Goal: Find specific page/section: Find specific page/section

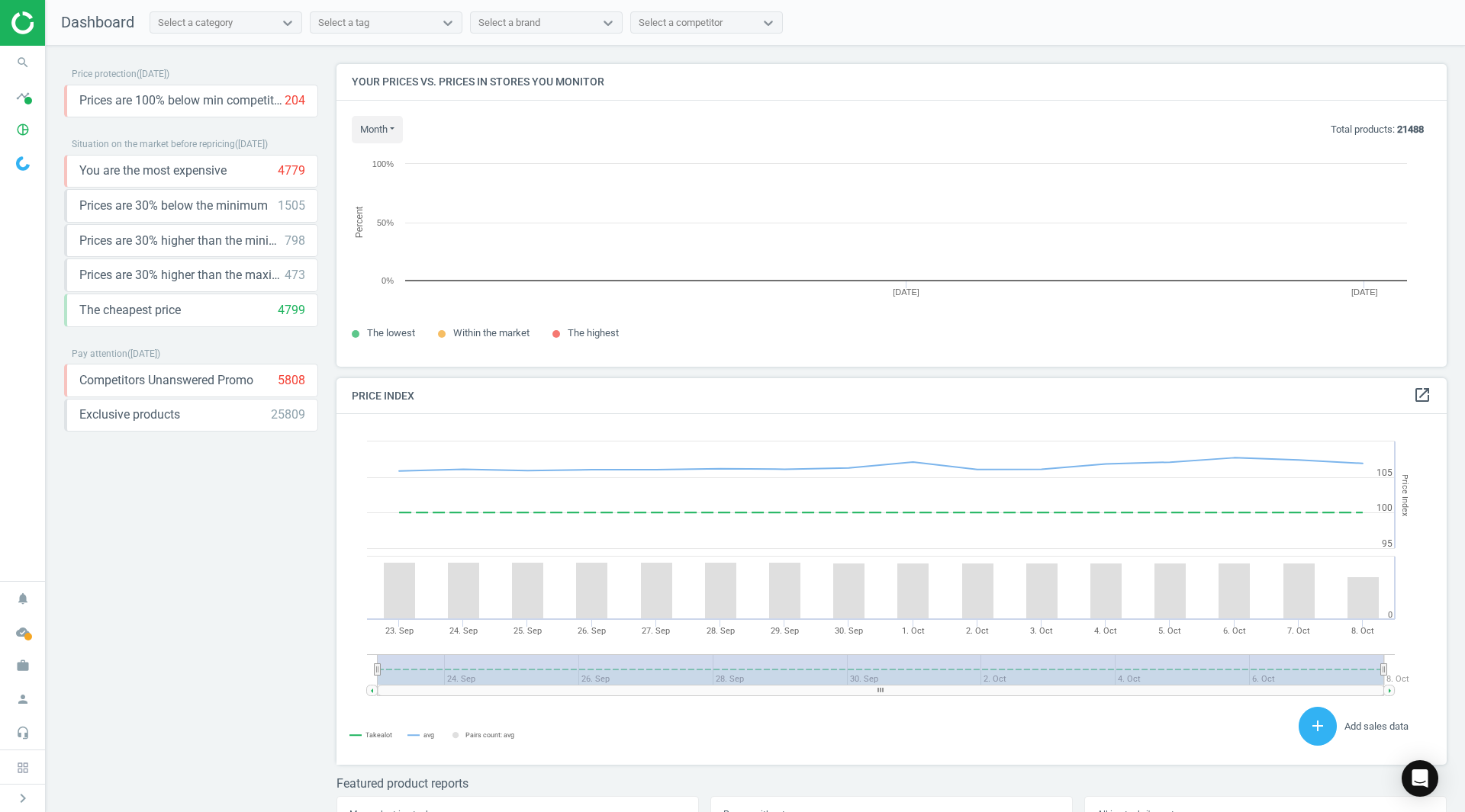
scroll to position [326, 1122]
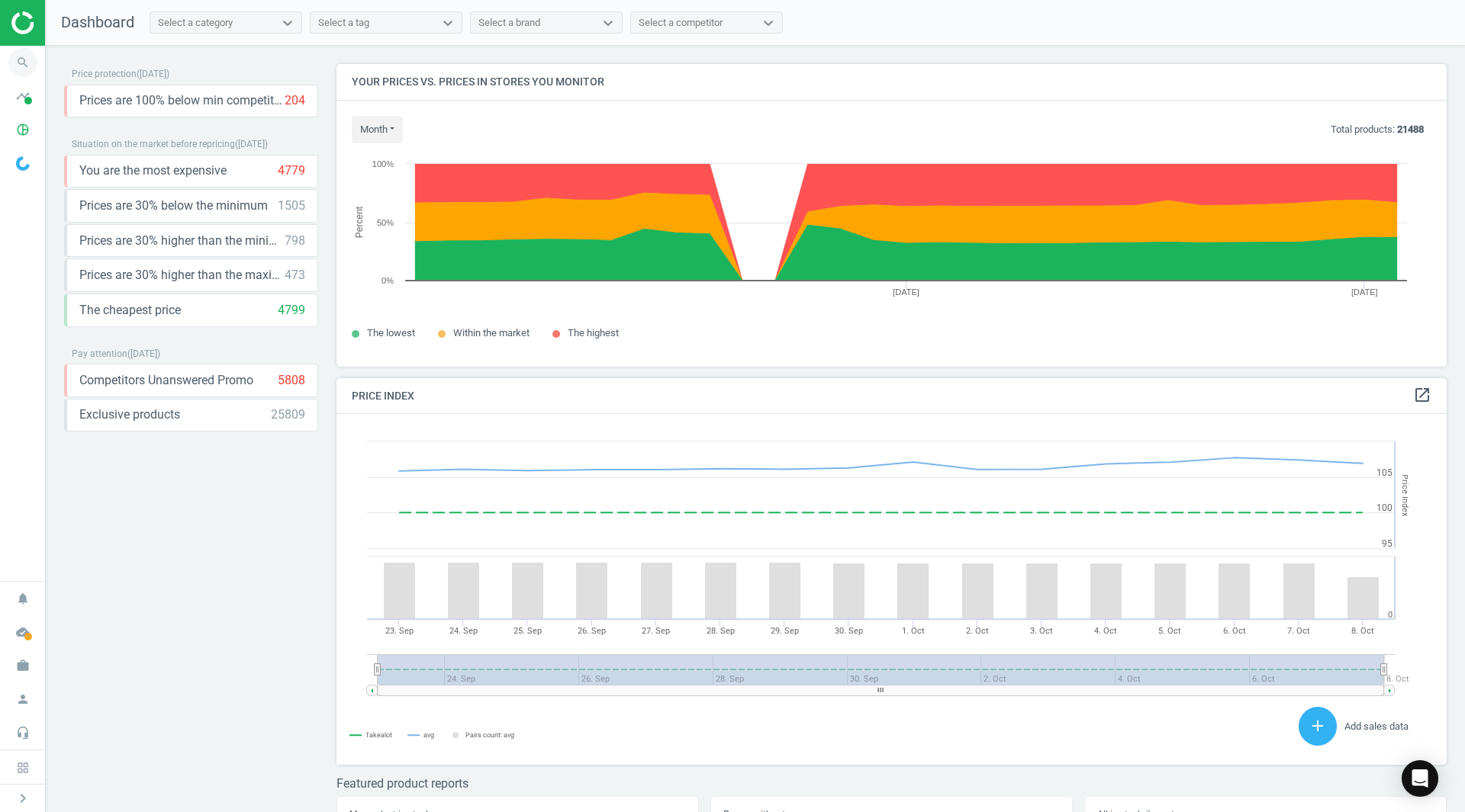
click at [26, 63] on icon "search" at bounding box center [23, 62] width 29 height 29
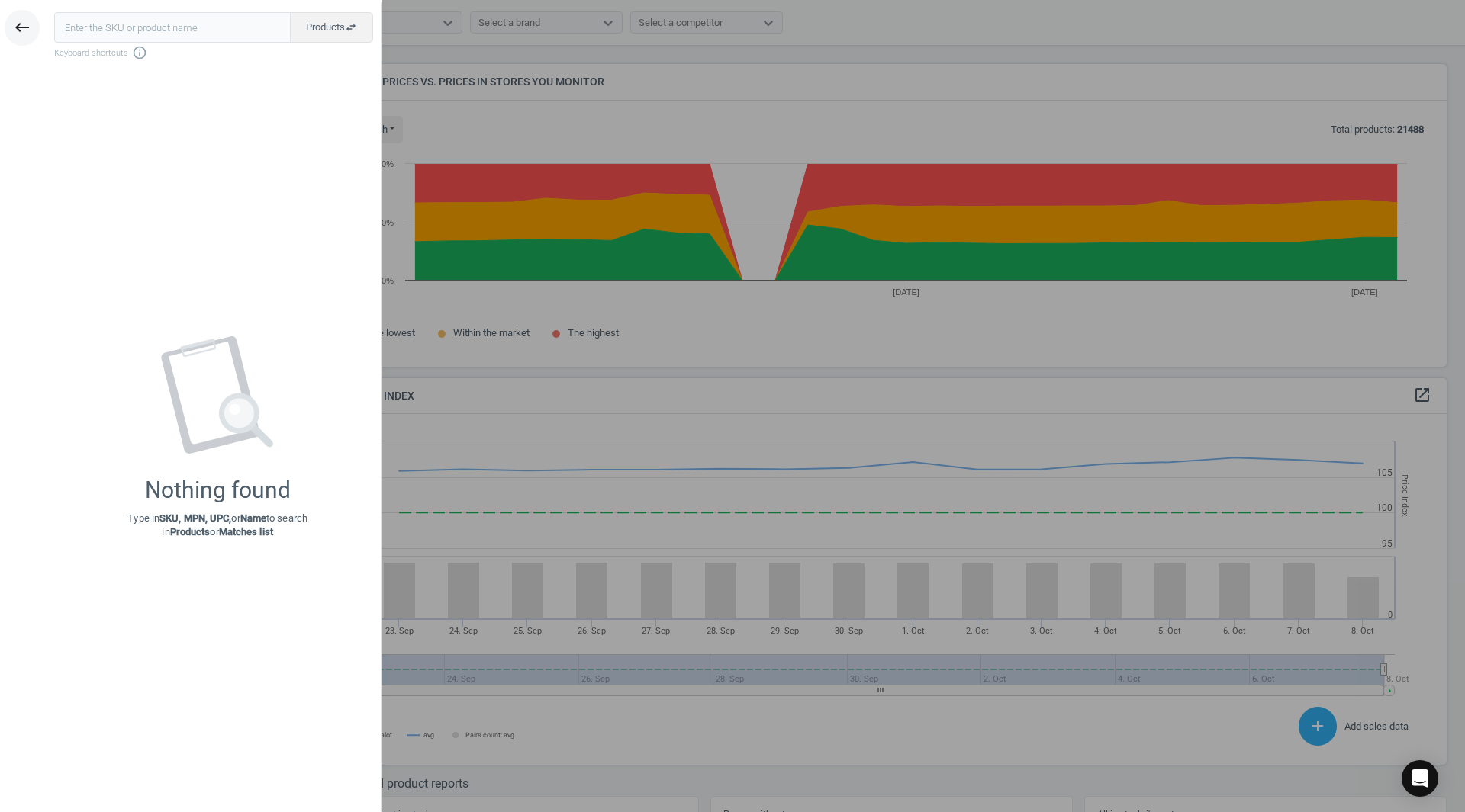
click at [22, 19] on icon "keyboard_backspace" at bounding box center [22, 28] width 18 height 18
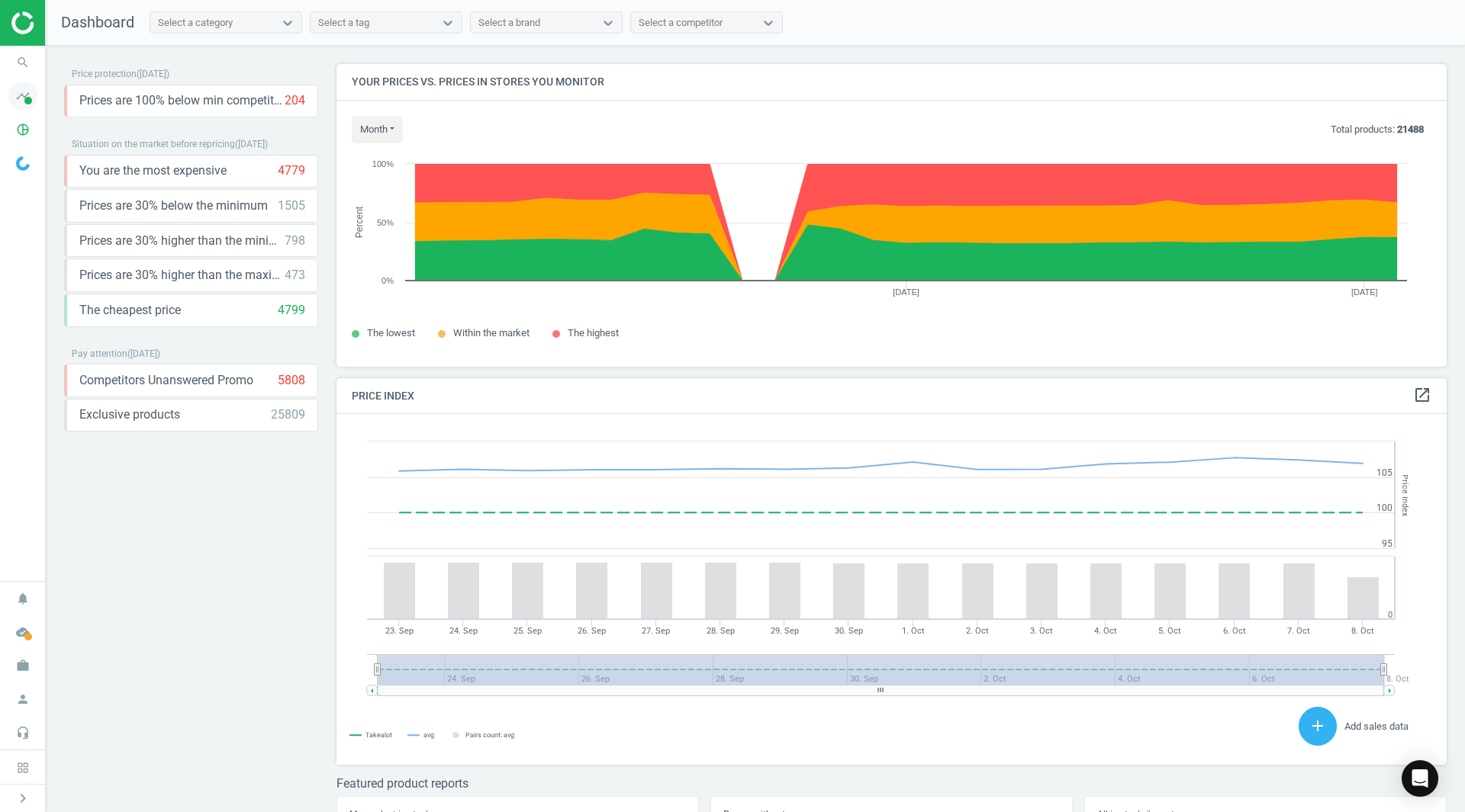
click at [19, 104] on icon "timeline" at bounding box center [23, 96] width 29 height 29
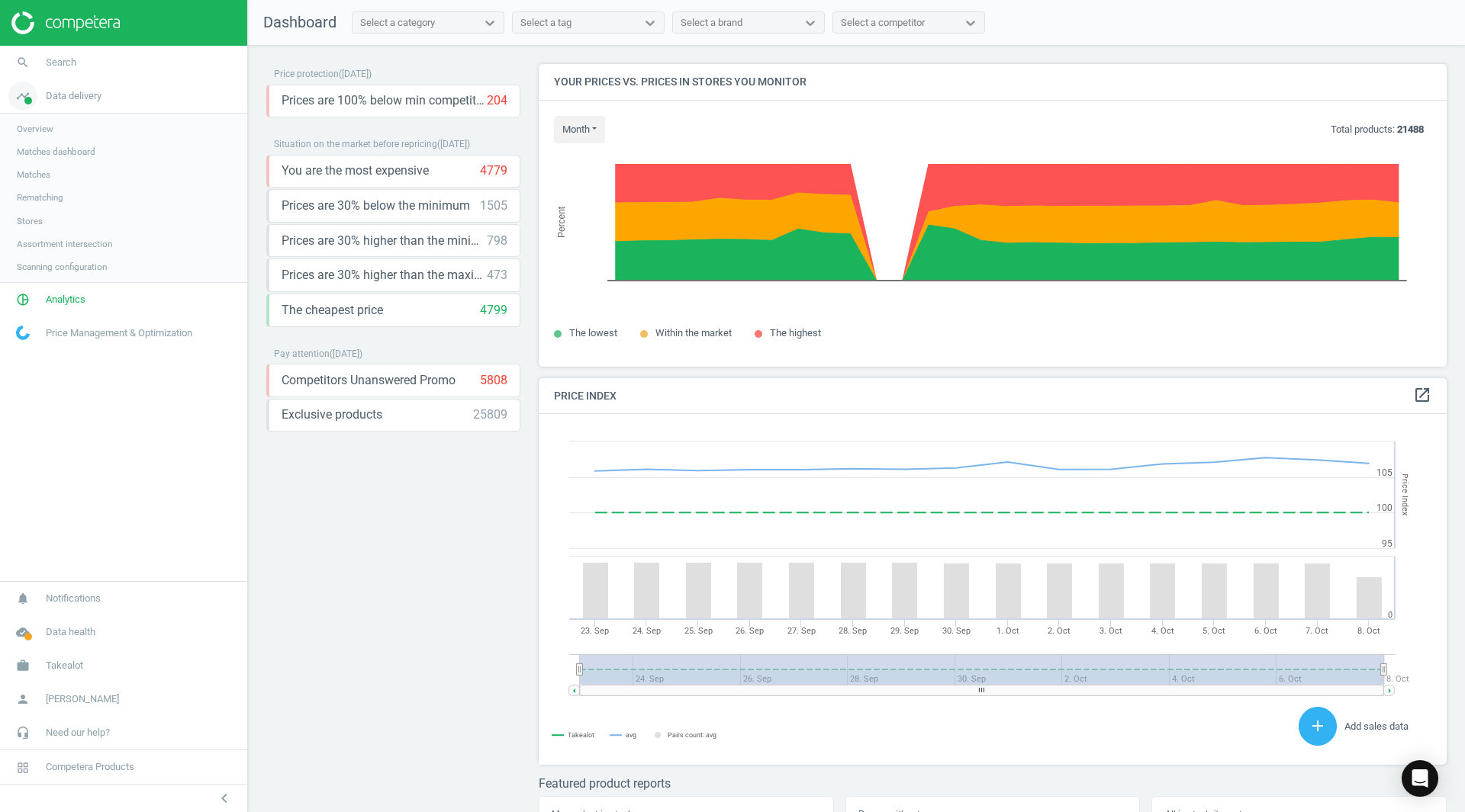
scroll to position [375, 920]
click at [61, 303] on span "Analytics" at bounding box center [65, 300] width 39 height 13
click at [39, 185] on span "Products" at bounding box center [34, 185] width 36 height 13
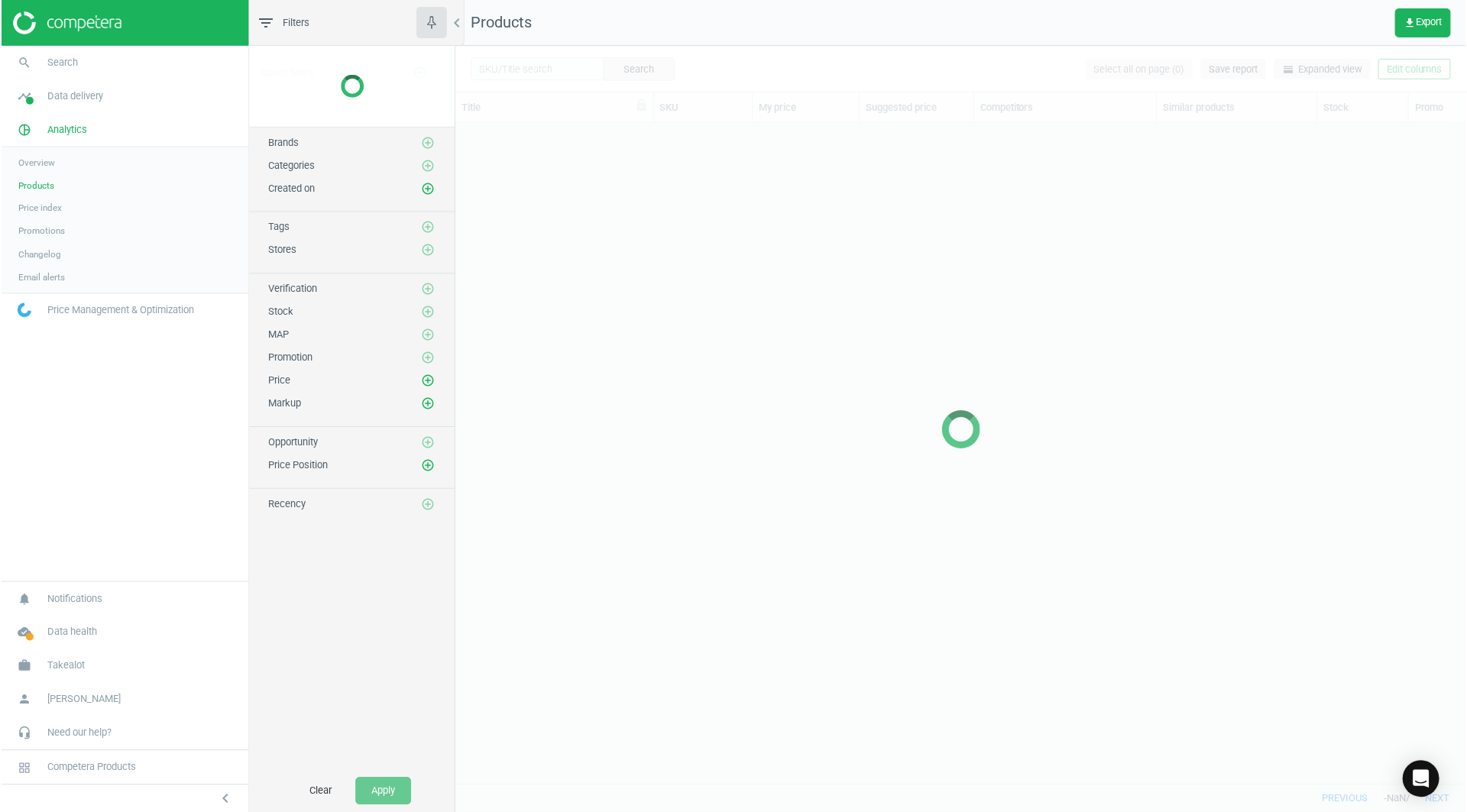
scroll to position [638, 1000]
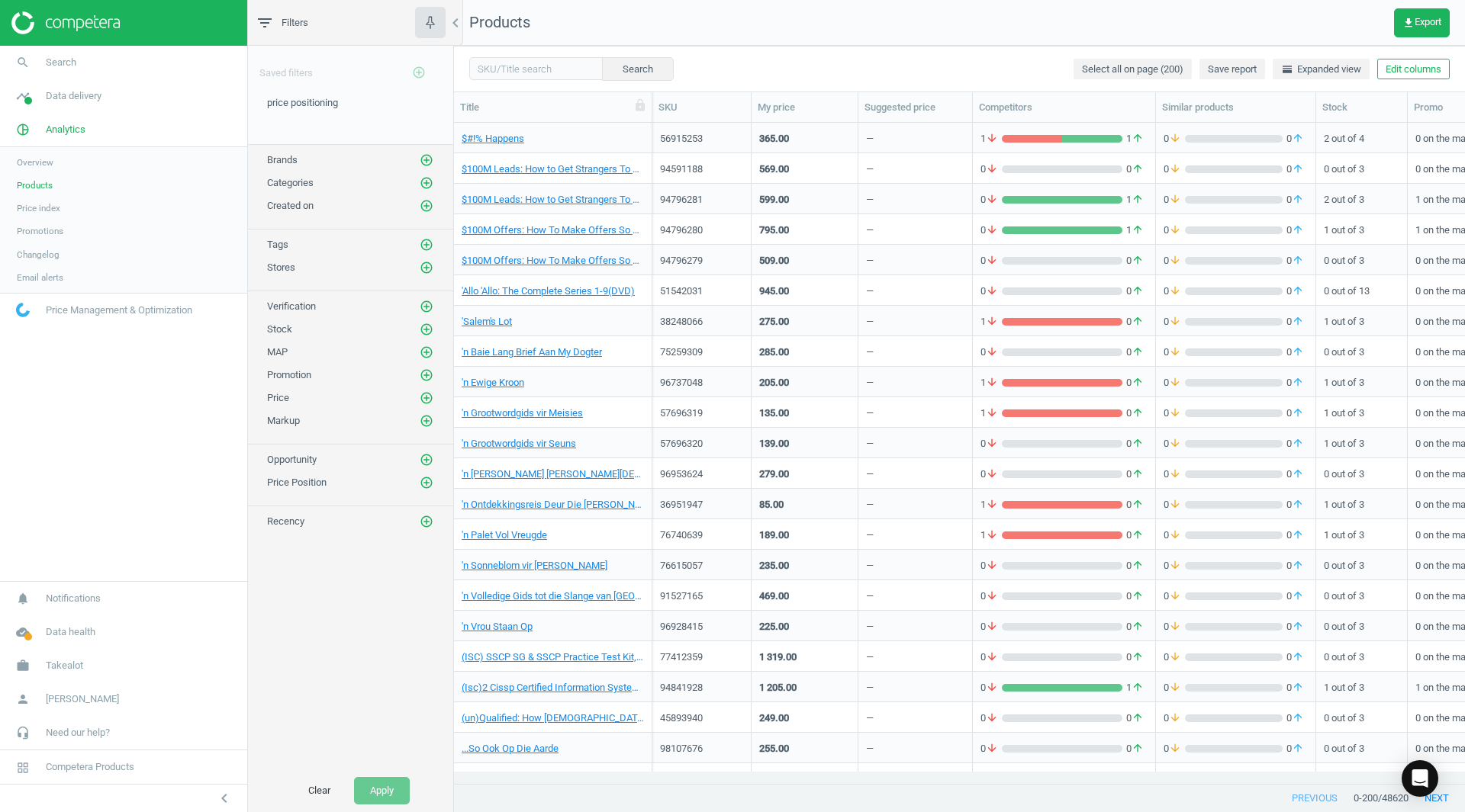
drag, startPoint x: 115, startPoint y: 317, endPoint x: 380, endPoint y: 629, distance: 409.4
click at [380, 629] on div "Saved filters add_circle_outline price positioning edit delete Brands add_circl…" at bounding box center [350, 408] width 205 height 724
